Goal: Task Accomplishment & Management: Use online tool/utility

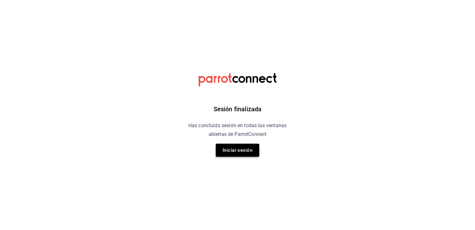
click at [250, 149] on button "Iniciar sesión" at bounding box center [238, 149] width 44 height 13
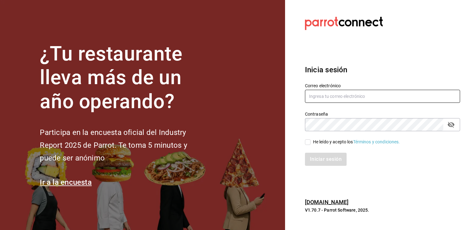
type input "[EMAIL_ADDRESS][PERSON_NAME][DOMAIN_NAME]"
click at [308, 142] on input "He leído y acepto los Términos y condiciones." at bounding box center [308, 142] width 6 height 6
checkbox input "true"
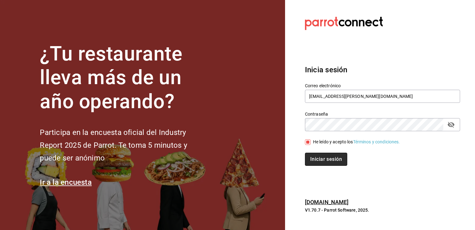
click at [320, 159] on button "Iniciar sesión" at bounding box center [326, 158] width 42 height 13
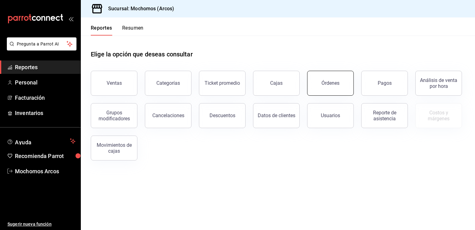
click at [336, 84] on div "Órdenes" at bounding box center [331, 83] width 18 height 6
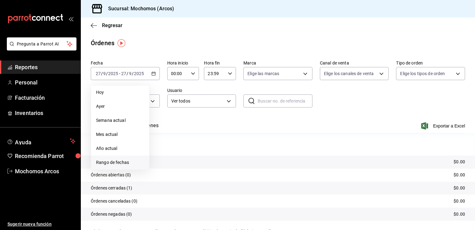
click at [116, 162] on span "Rango de fechas" at bounding box center [120, 162] width 48 height 7
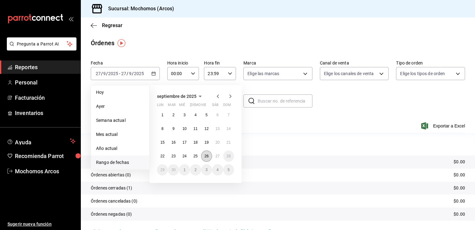
click at [207, 156] on abbr "26" at bounding box center [207, 156] width 4 height 4
click at [217, 156] on abbr "27" at bounding box center [218, 156] width 4 height 4
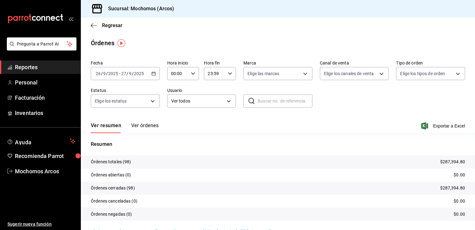
click at [191, 74] on icon "button" at bounding box center [193, 73] width 4 height 4
click at [174, 108] on span "05" at bounding box center [174, 106] width 6 height 5
type input "05:00"
click at [229, 73] on div at bounding box center [237, 115] width 475 height 230
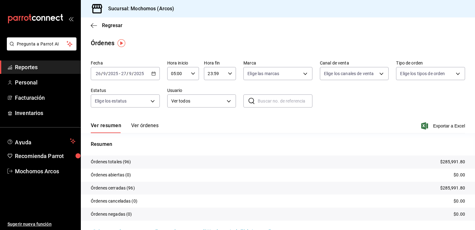
click at [228, 73] on icon "button" at bounding box center [230, 73] width 4 height 4
click at [210, 99] on span "04" at bounding box center [211, 97] width 6 height 5
type input "04:59"
click at [218, 148] on div at bounding box center [237, 115] width 475 height 230
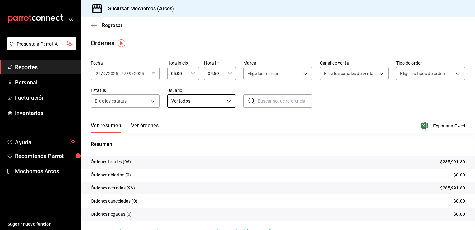
click at [227, 101] on body "Pregunta a Parrot AI Reportes Personal Facturación Inventarios Ayuda Recomienda…" at bounding box center [237, 115] width 475 height 230
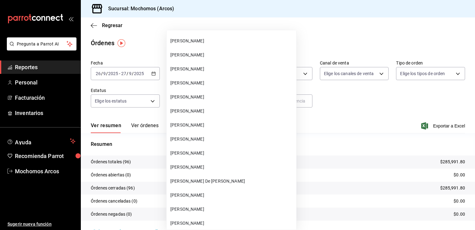
scroll to position [17497, 0]
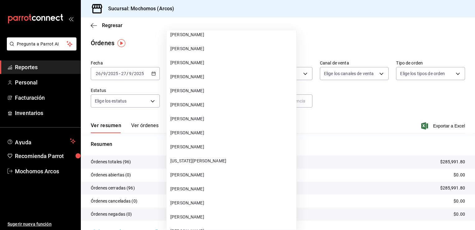
click at [262, 201] on span "Roberto Adonay Gutierrez" at bounding box center [231, 202] width 123 height 7
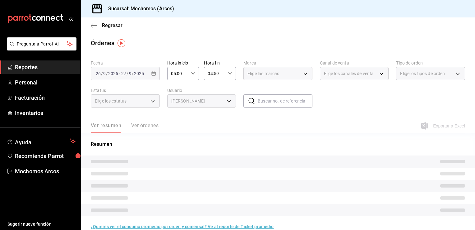
click at [226, 101] on body "Pregunta a Parrot AI Reportes Personal Facturación Inventarios Ayuda Recomienda…" at bounding box center [237, 115] width 475 height 230
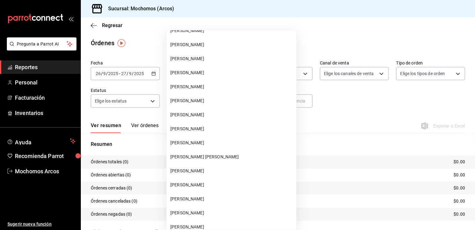
scroll to position [17752, 0]
click at [207, 103] on span "GERARDO TOVAR GONZALEZ" at bounding box center [231, 101] width 123 height 7
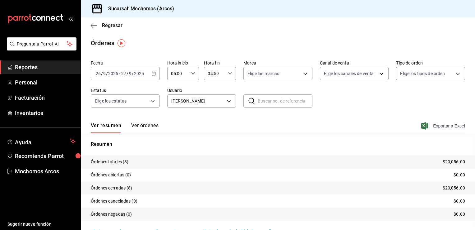
click at [422, 123] on icon "button" at bounding box center [425, 125] width 7 height 7
click at [226, 99] on body "Pregunta a Parrot AI Reportes Personal Facturación Inventarios Ayuda Recomienda…" at bounding box center [237, 115] width 475 height 230
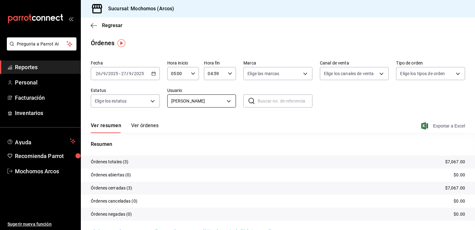
click at [226, 100] on body "Pregunta a Parrot AI Reportes Personal Facturación Inventarios Ayuda Recomienda…" at bounding box center [237, 115] width 475 height 230
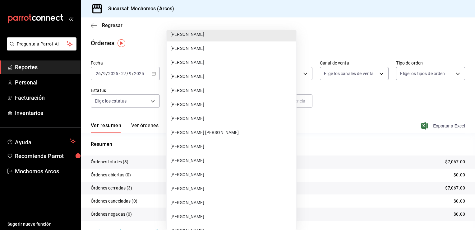
scroll to position [17786, 0]
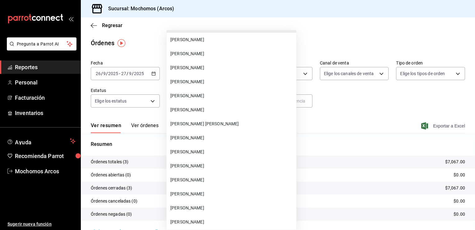
click at [220, 123] on span "MIGUEL ANGEL LINARES FORTINO" at bounding box center [231, 123] width 123 height 7
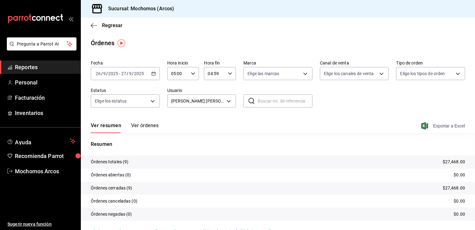
click at [422, 126] on icon "button" at bounding box center [425, 125] width 7 height 7
click at [228, 100] on body "Pregunta a Parrot AI Reportes Personal Facturación Inventarios Ayuda Recomienda…" at bounding box center [237, 115] width 475 height 230
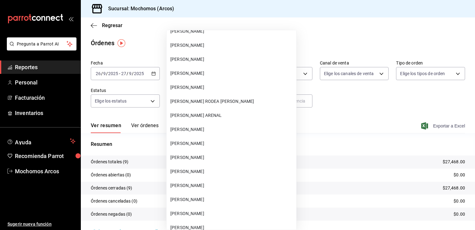
scroll to position [17920, 0]
click at [201, 156] on span "SAUL IVAN CHAVEZ MONROY" at bounding box center [231, 157] width 123 height 7
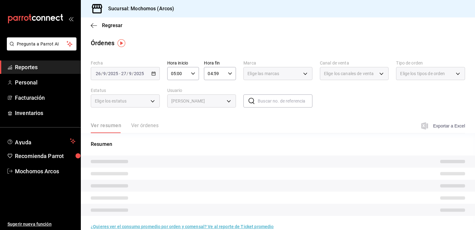
type input "eda2e302-89f6-457e-9867-33e2b8fd1e6d"
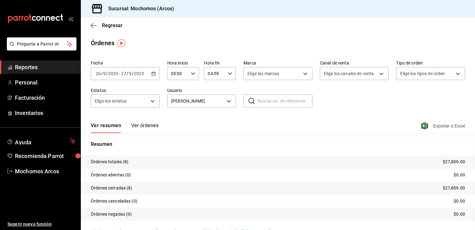
click at [422, 125] on icon "button" at bounding box center [425, 125] width 7 height 7
